Goal: Communication & Community: Answer question/provide support

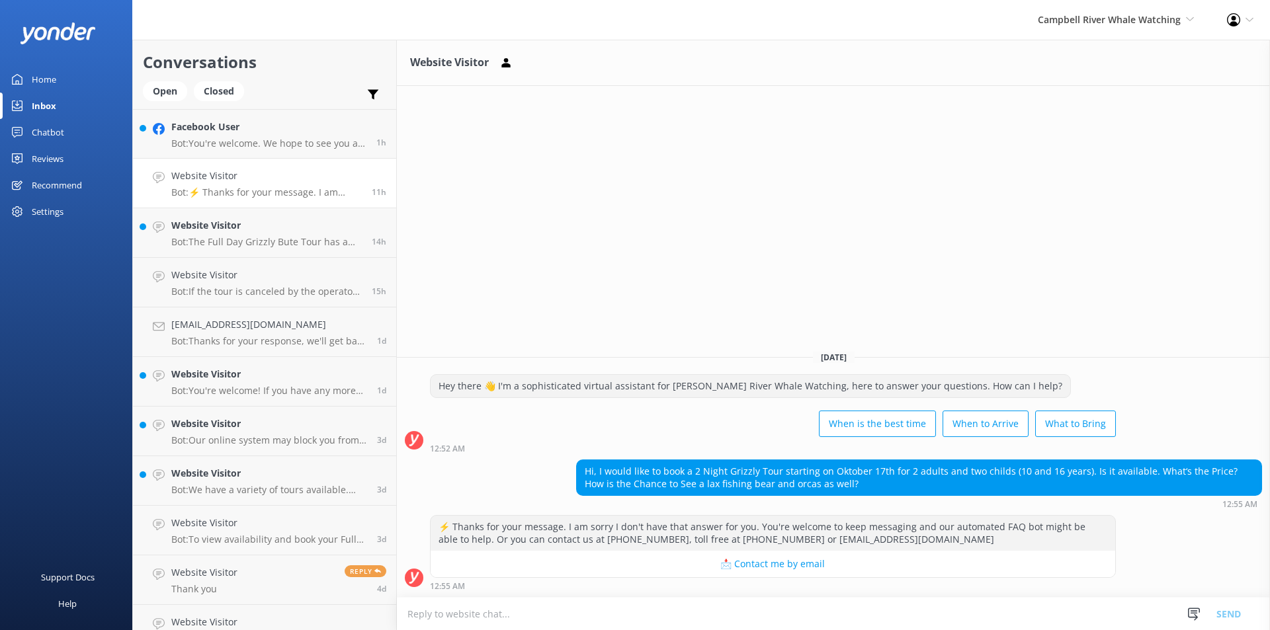
click at [626, 605] on textarea at bounding box center [833, 614] width 873 height 32
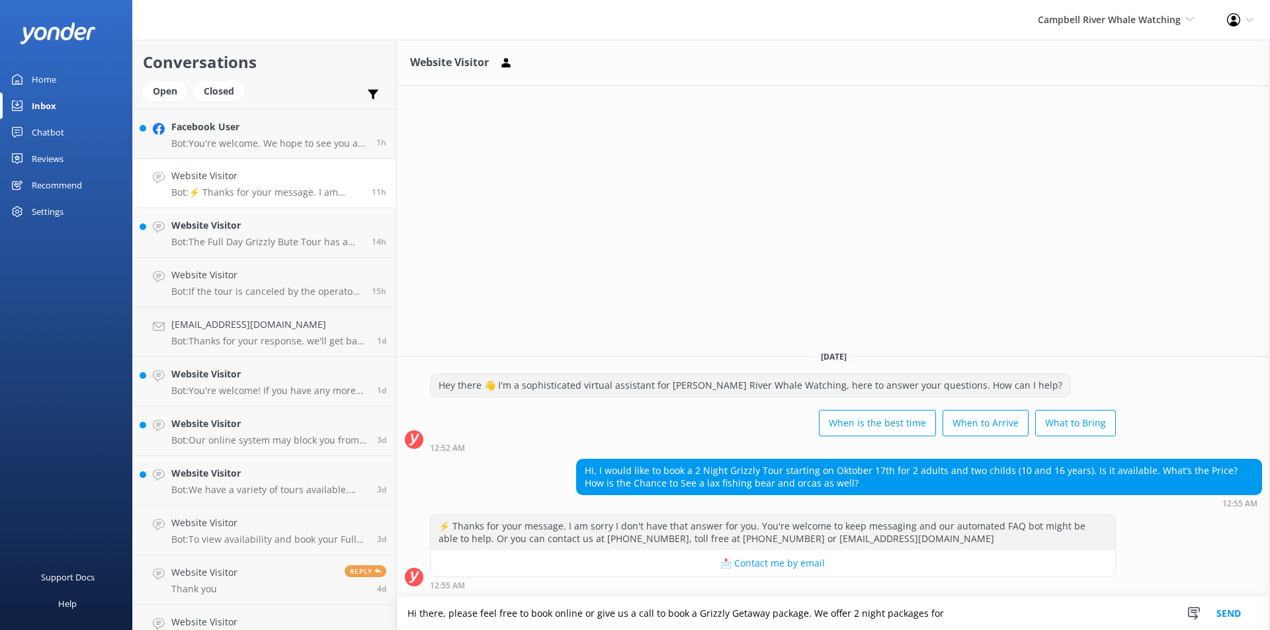
click at [980, 620] on textarea "Hi there, please feel free to book online or give us a call to book a Grizzly G…" at bounding box center [833, 613] width 873 height 33
click at [1078, 615] on textarea "Hi there, please feel free to book online or give us a call to book a Grizzly G…" at bounding box center [833, 613] width 873 height 33
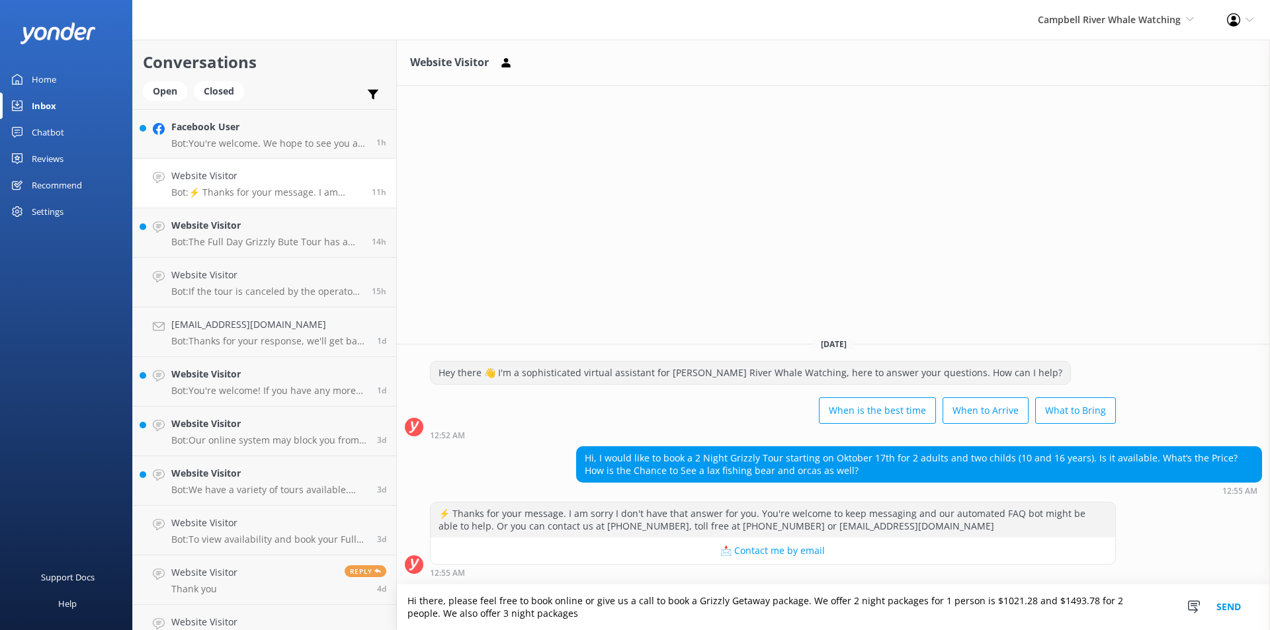
click at [604, 616] on textarea "Hi there, please feel free to book online or give us a call to book a Grizzly G…" at bounding box center [833, 608] width 873 height 46
drag, startPoint x: 604, startPoint y: 616, endPoint x: 1144, endPoint y: 601, distance: 540.6
click at [1144, 601] on textarea "Hi there, please feel free to book online or give us a call to book a Grizzly G…" at bounding box center [833, 608] width 873 height 46
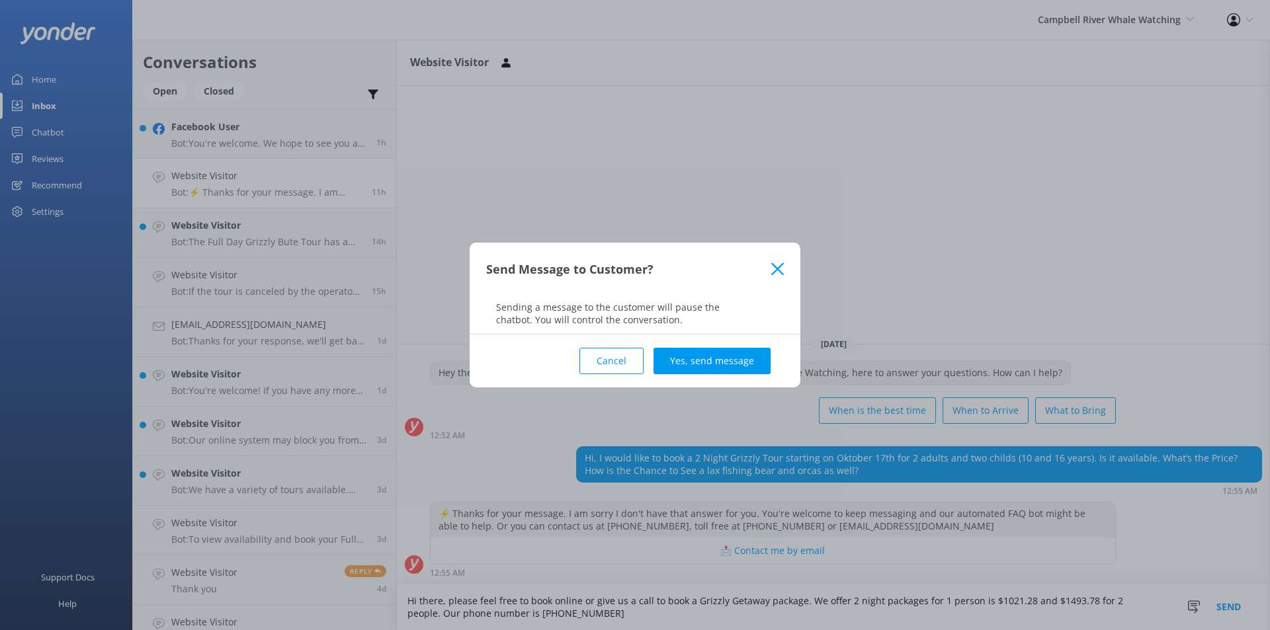
click at [601, 364] on button "Cancel" at bounding box center [611, 361] width 64 height 26
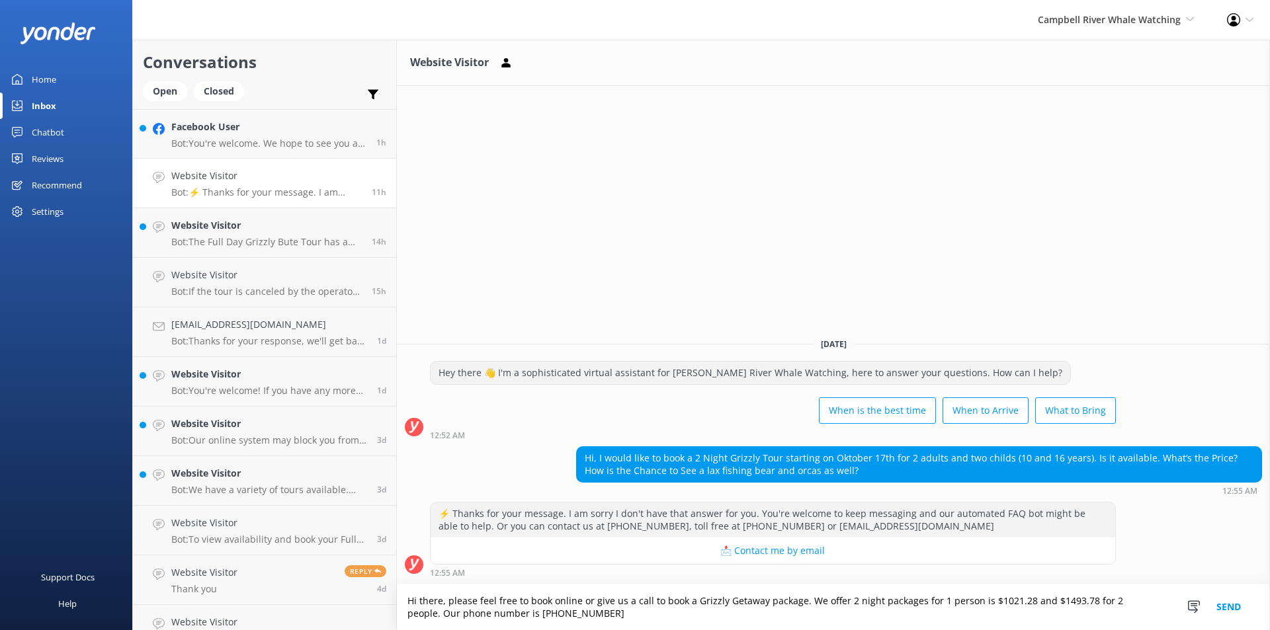
drag, startPoint x: 1039, startPoint y: 599, endPoint x: 932, endPoint y: 597, distance: 107.2
click at [932, 597] on textarea "Hi there, please feel free to book online or give us a call to book a Grizzly G…" at bounding box center [833, 608] width 873 height 46
click at [1112, 597] on textarea "Hi there, please feel free to book online or give us a call to book a Grizzly G…" at bounding box center [833, 608] width 873 height 46
click at [1114, 599] on textarea "Hi there, please feel free to book online or give us a call to book a Grizzly G…" at bounding box center [833, 608] width 873 height 46
click at [1092, 622] on textarea "Hi there, please feel free to book online or give us a call to book a Grizzly G…" at bounding box center [833, 608] width 873 height 46
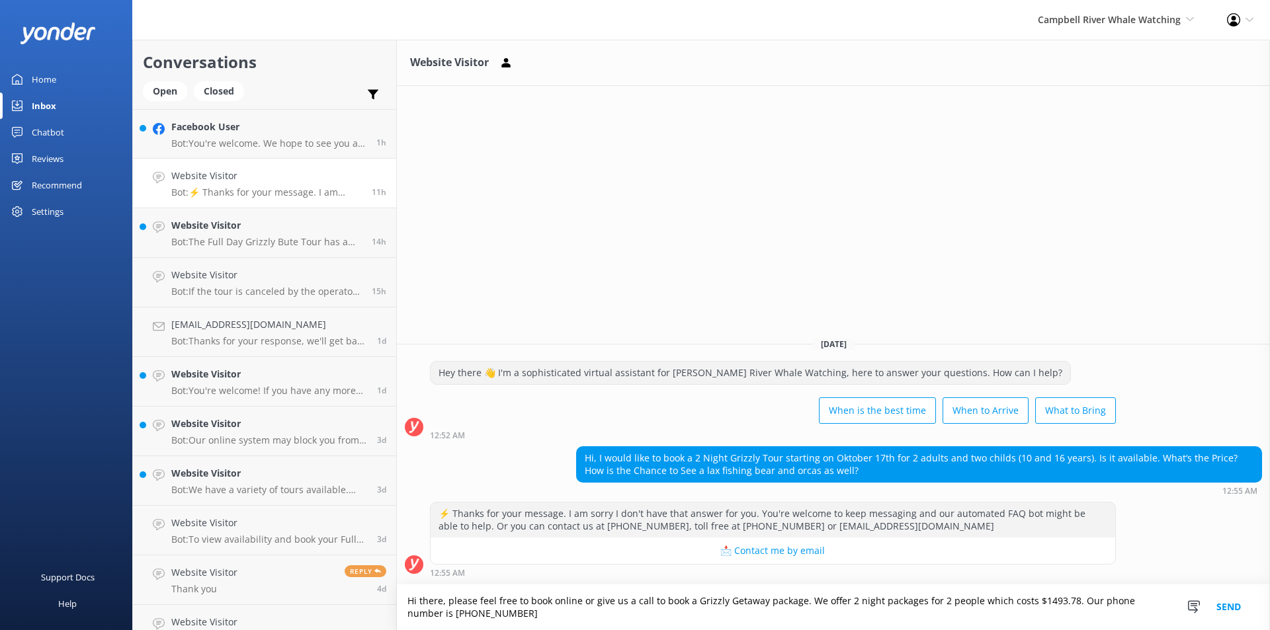
click at [1025, 614] on textarea "Hi there, please feel free to book online or give us a call to book a Grizzly G…" at bounding box center [833, 608] width 873 height 46
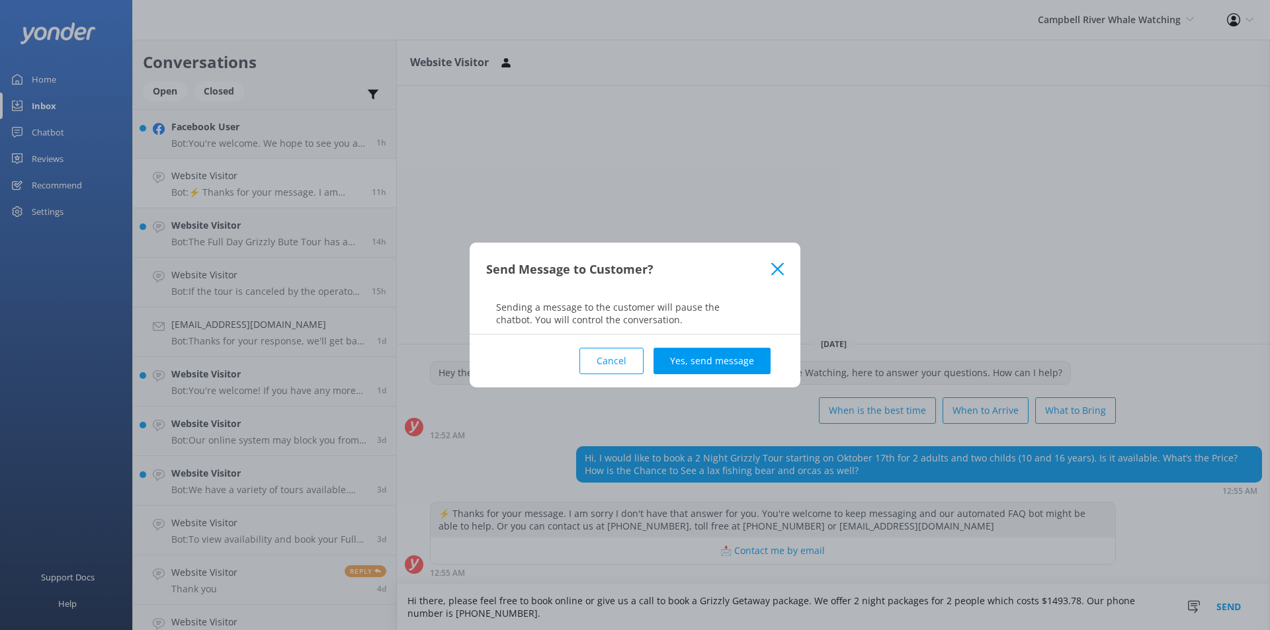
click at [628, 366] on button "Cancel" at bounding box center [611, 361] width 64 height 26
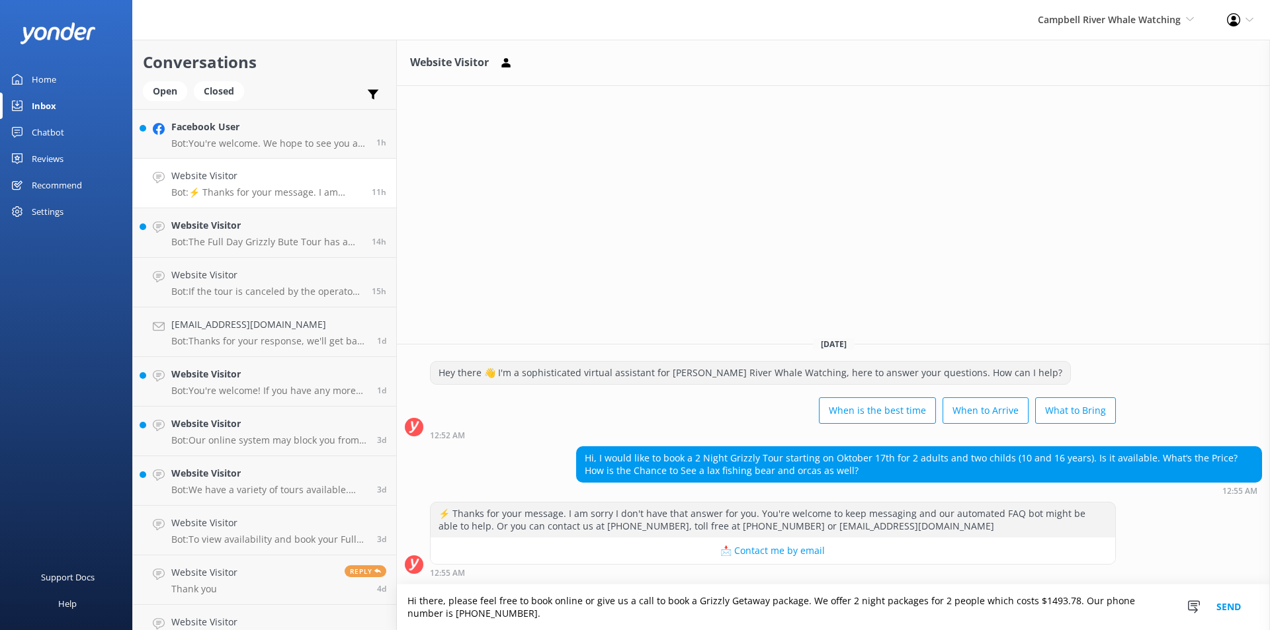
drag, startPoint x: 443, startPoint y: 599, endPoint x: 414, endPoint y: 600, distance: 29.1
click at [414, 600] on textarea "Hi there, please feel free to book online or give us a call to book a Grizzly G…" at bounding box center [833, 608] width 873 height 46
click at [469, 615] on textarea "Hi, please feel free to book online or give us a call to book a Grizzly Getaway…" at bounding box center [833, 608] width 873 height 46
click at [1031, 616] on textarea "Hi, please feel free to book online or give us a call to book a Grizzly Getaway…" at bounding box center [833, 608] width 873 height 46
type textarea "Hi, please feel free to book online or give us a call to book a Grizzly Getaway…"
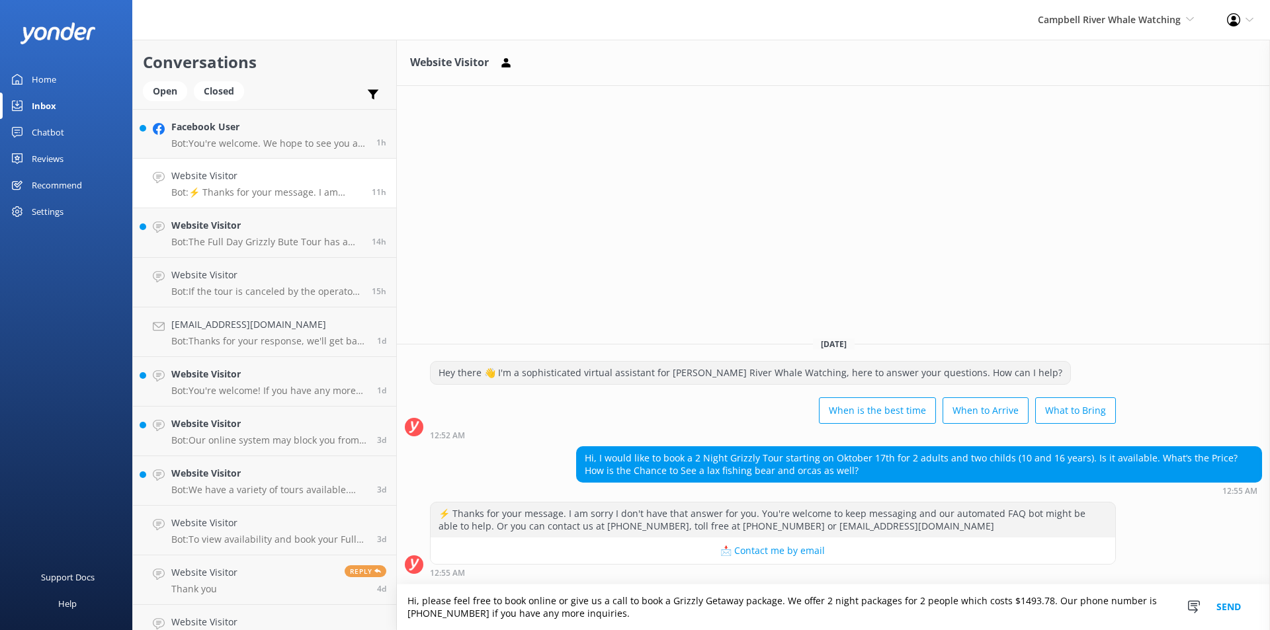
click at [1237, 603] on button "Send" at bounding box center [1229, 608] width 50 height 46
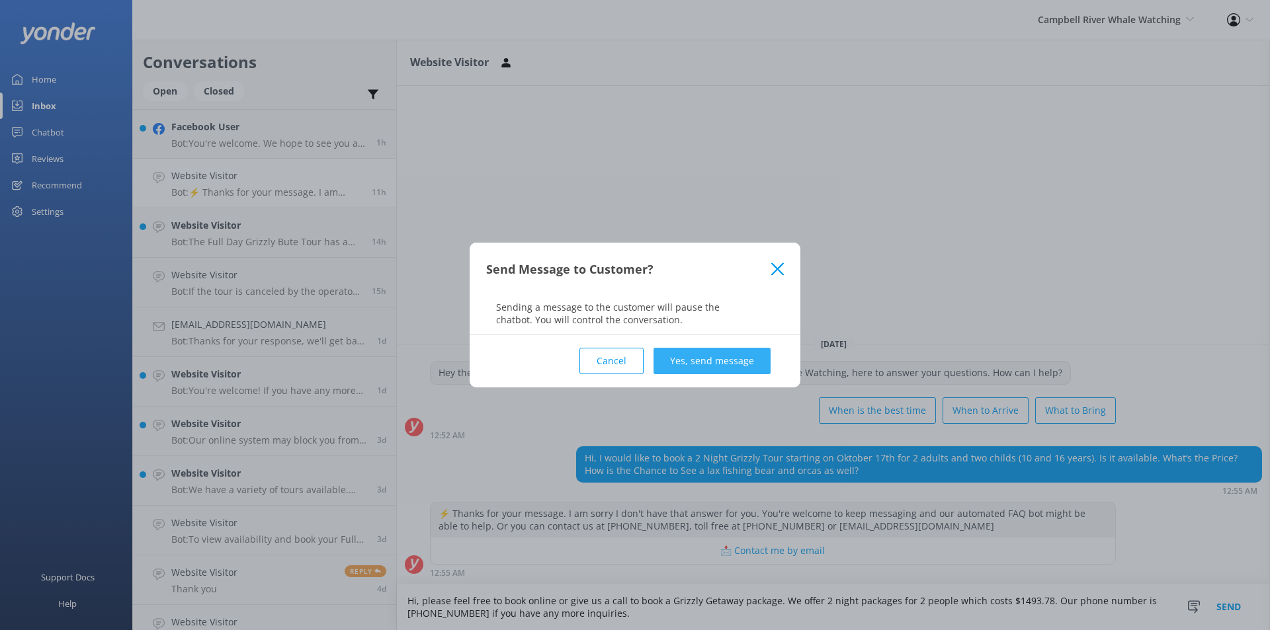
click at [740, 366] on button "Yes, send message" at bounding box center [711, 361] width 117 height 26
